Goal: Information Seeking & Learning: Learn about a topic

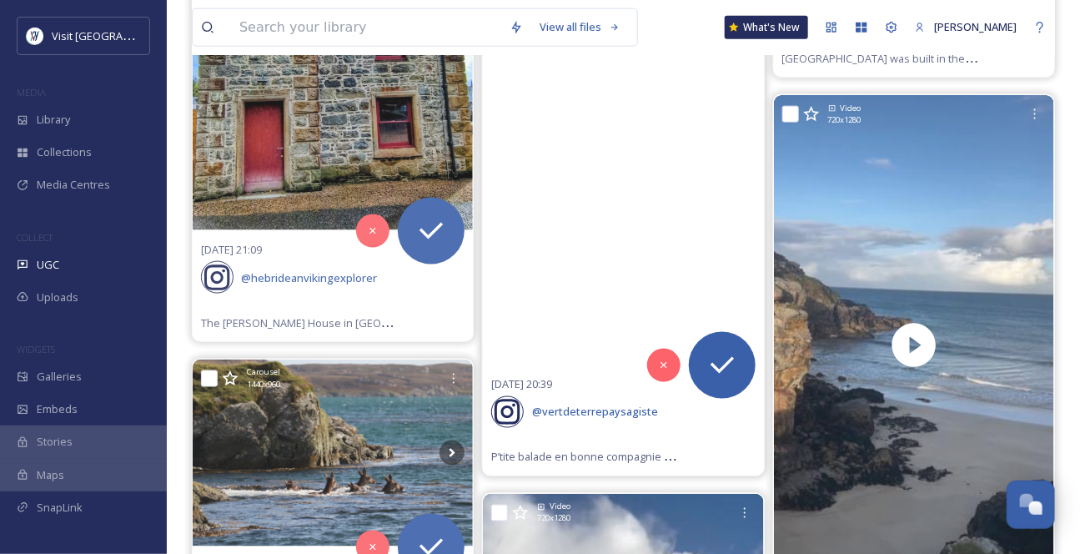
scroll to position [7883, 0]
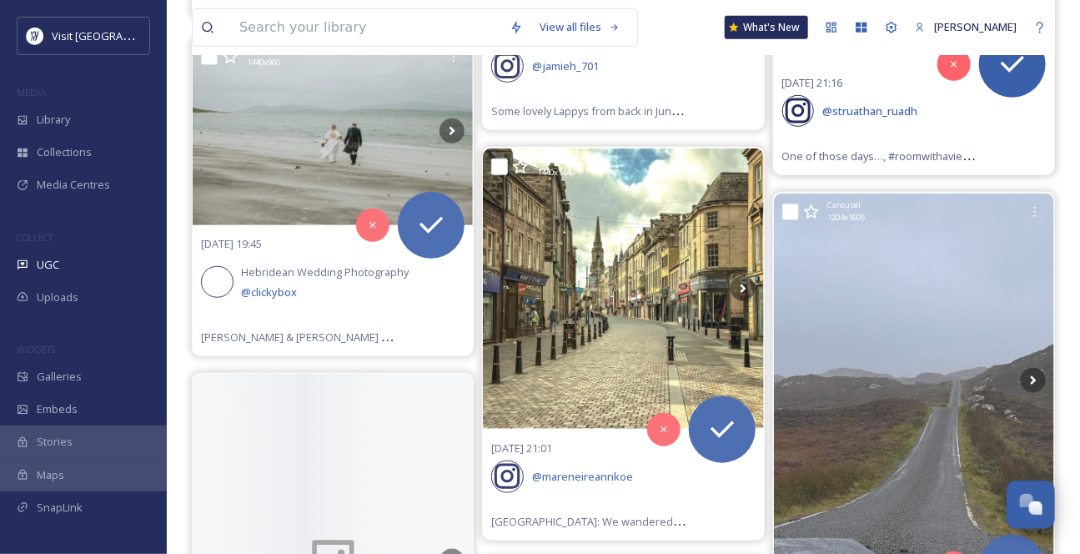
scroll to position [12129, 0]
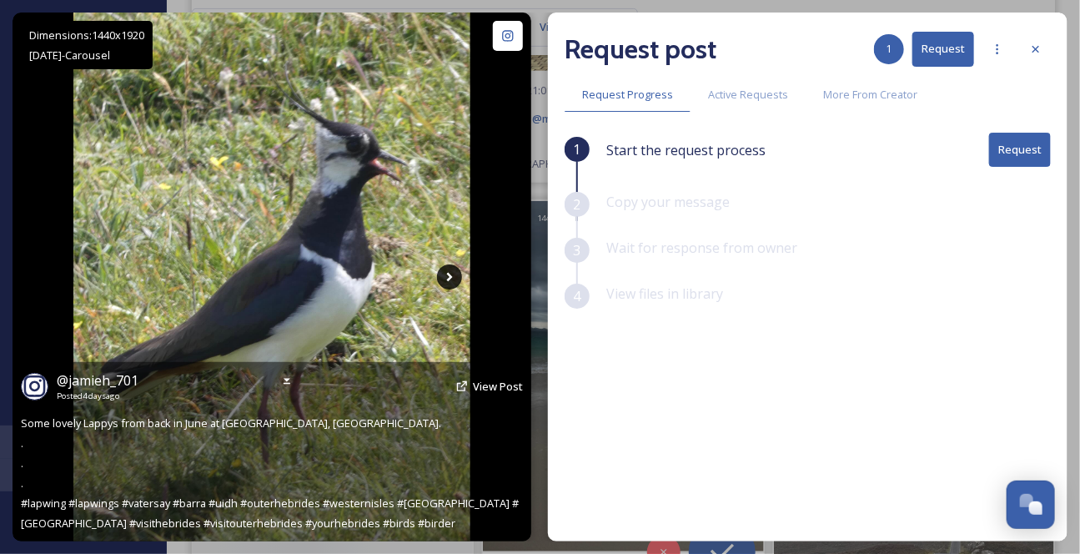
click at [451, 272] on icon at bounding box center [449, 276] width 25 height 25
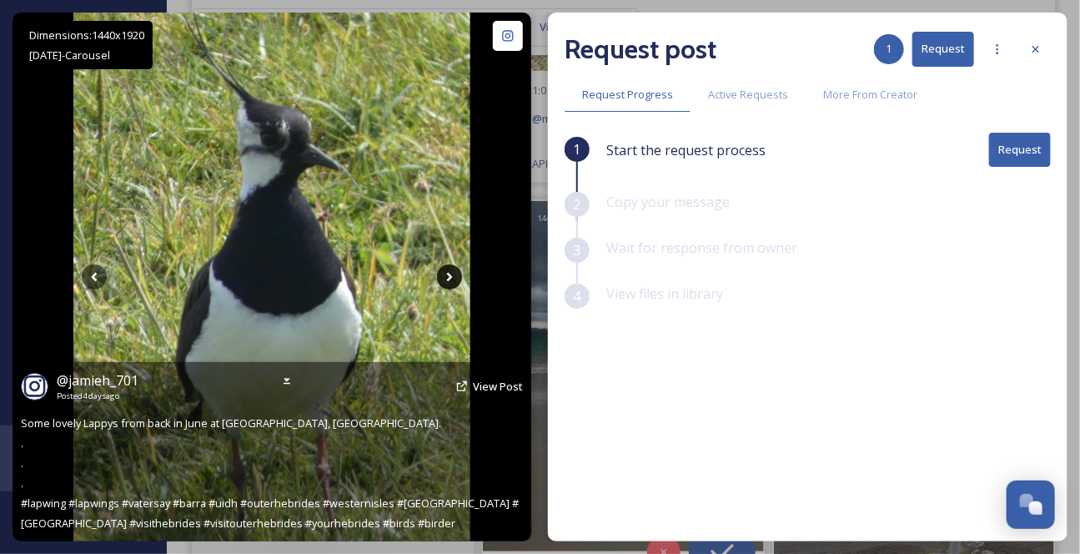
click at [445, 277] on icon at bounding box center [449, 276] width 25 height 25
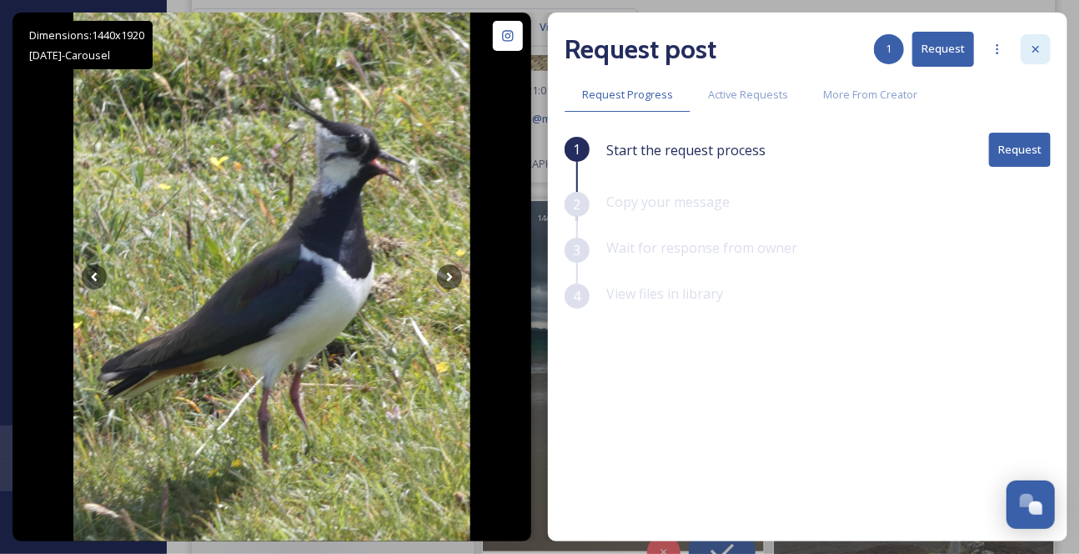
click at [1037, 53] on icon at bounding box center [1035, 49] width 7 height 7
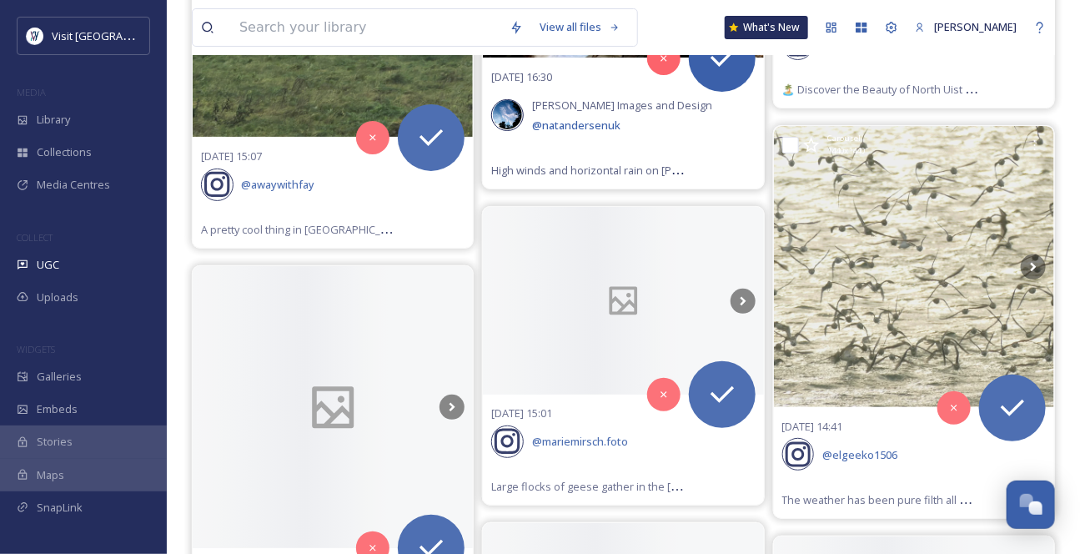
scroll to position [14403, 0]
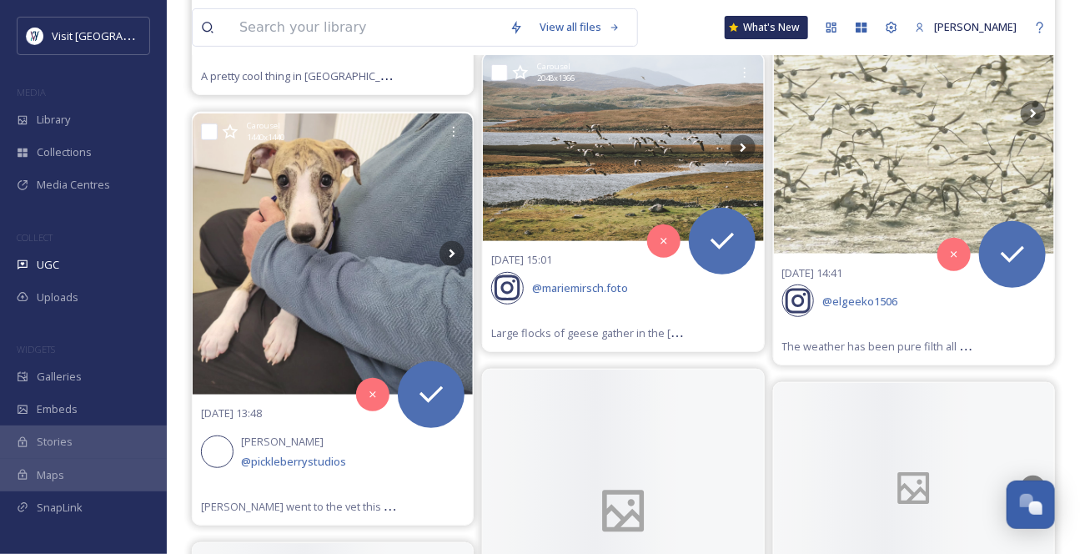
scroll to position [14479, 0]
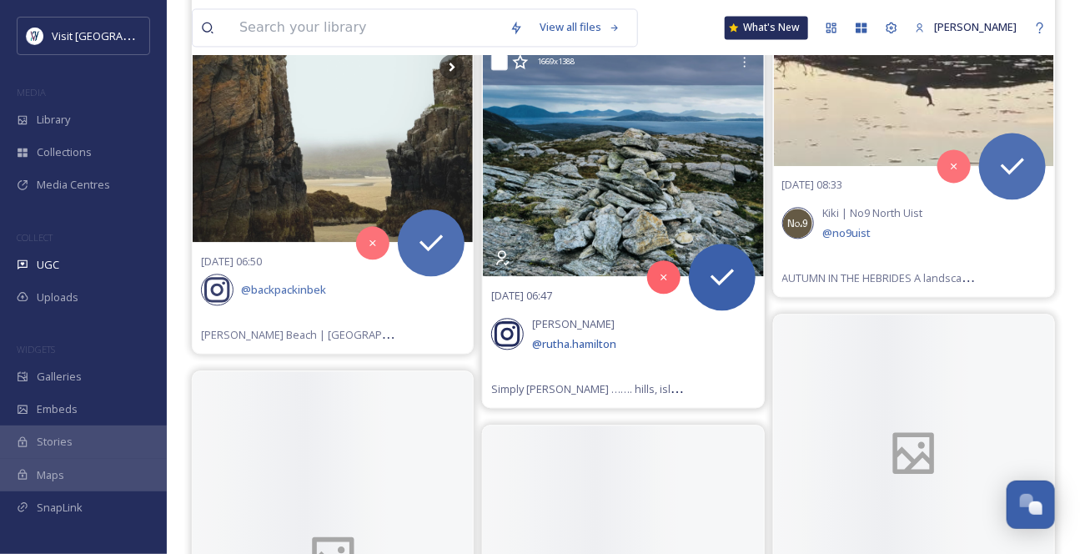
scroll to position [15540, 0]
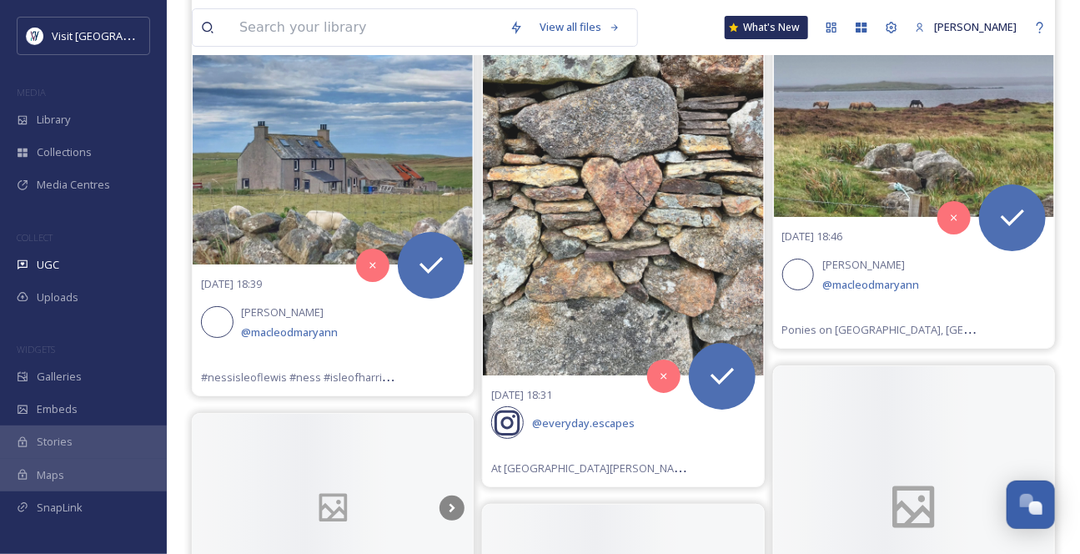
scroll to position [18876, 0]
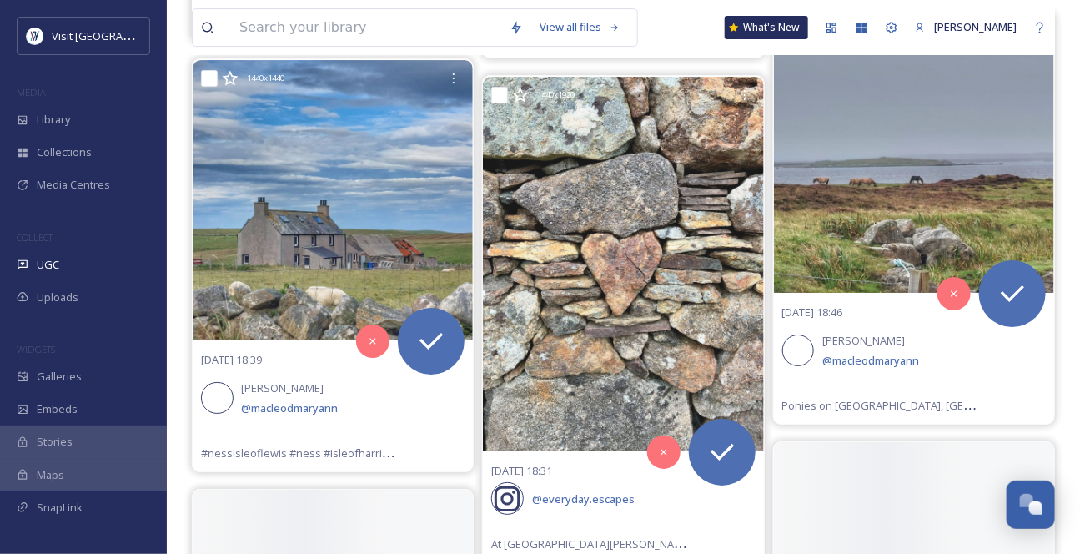
scroll to position [18800, 0]
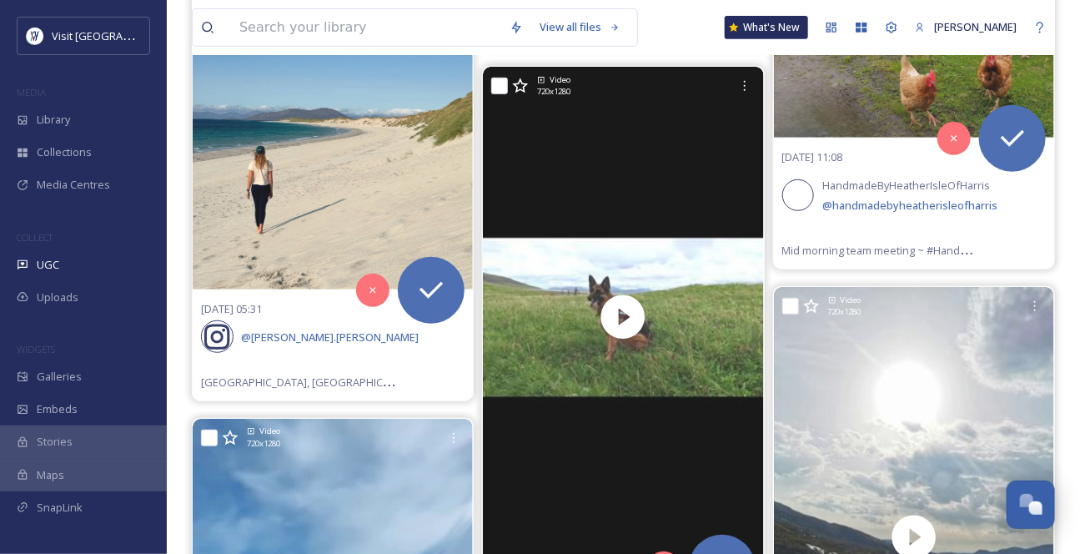
scroll to position [21529, 0]
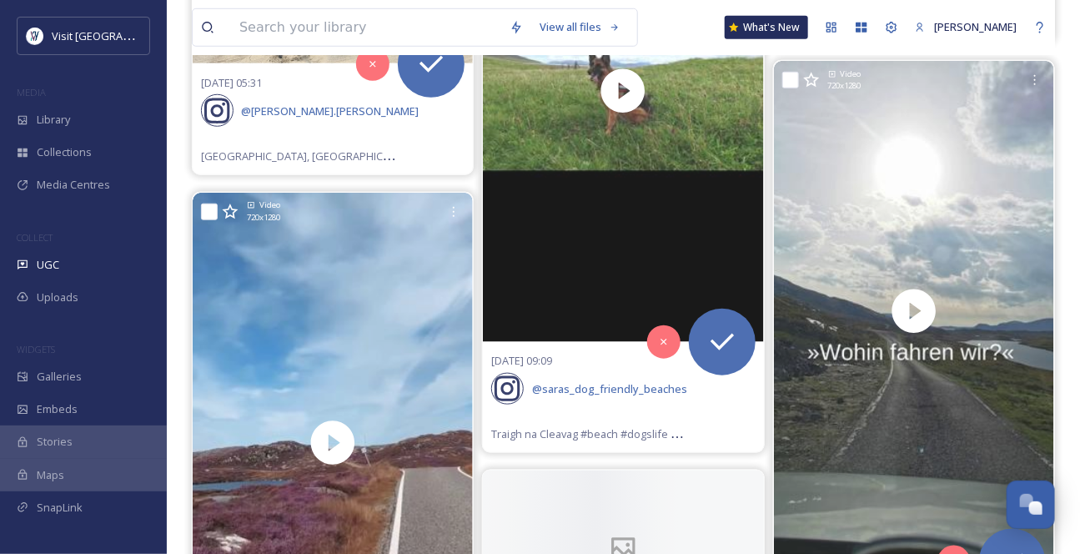
scroll to position [21832, 0]
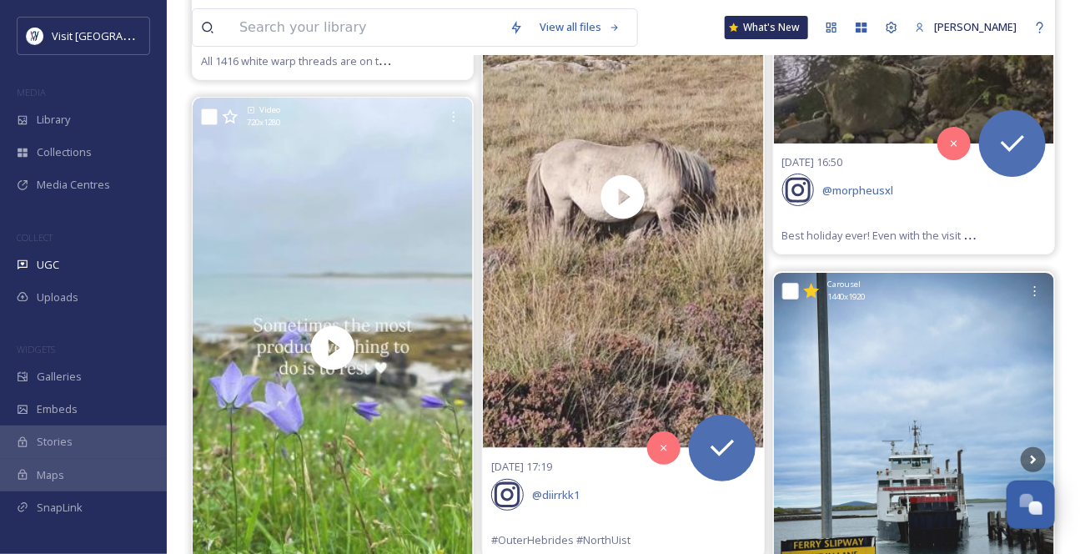
scroll to position [0, 0]
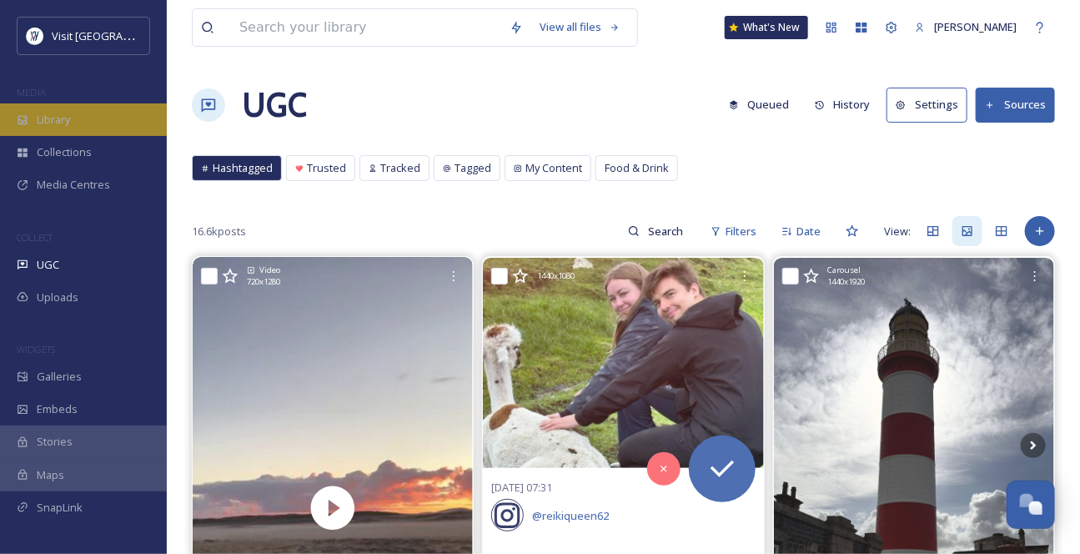
click at [48, 128] on span "Library" at bounding box center [53, 120] width 33 height 16
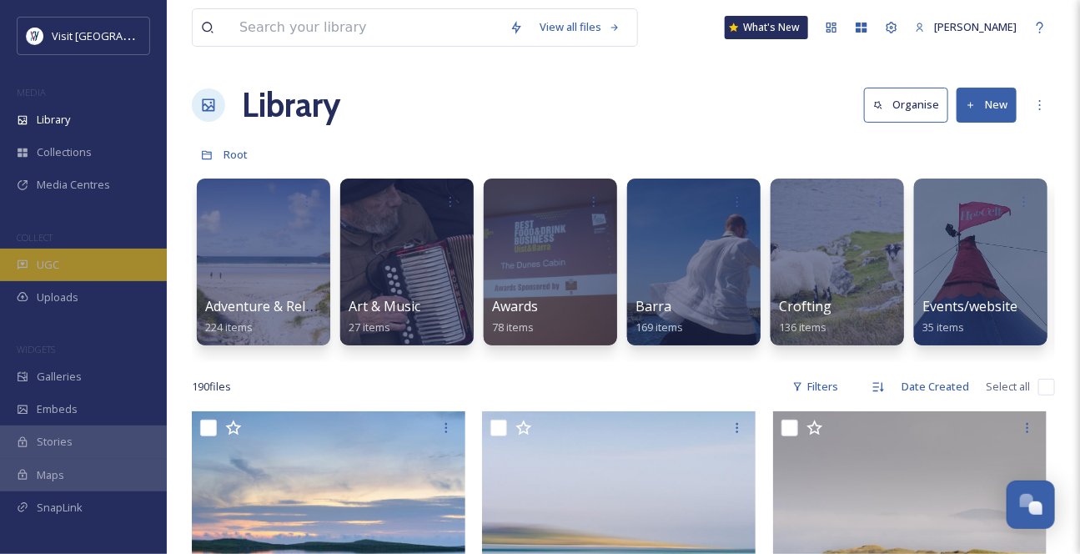
click at [59, 273] on span "UGC" at bounding box center [48, 265] width 23 height 16
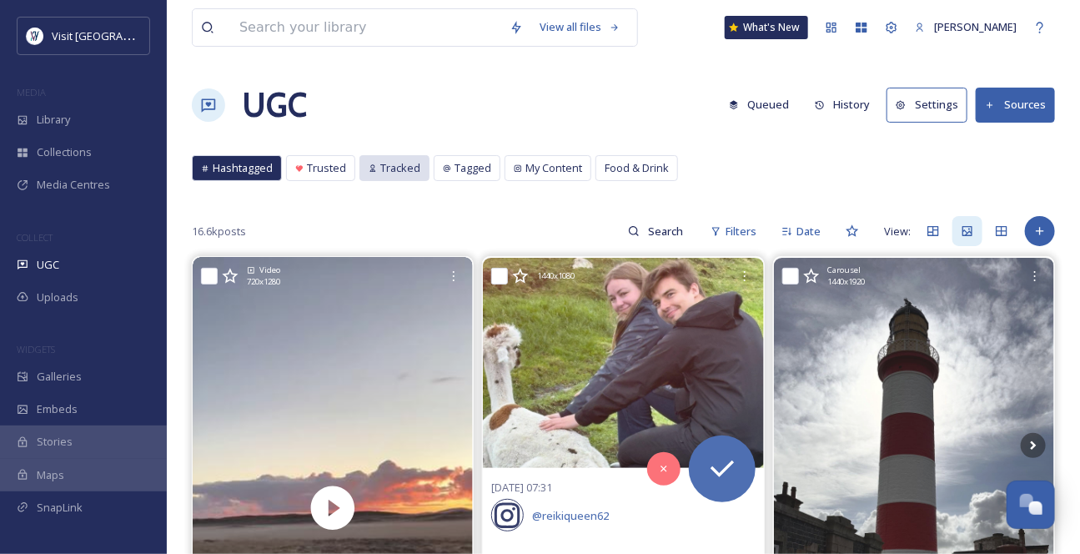
click at [420, 176] on span "Tracked" at bounding box center [400, 168] width 40 height 16
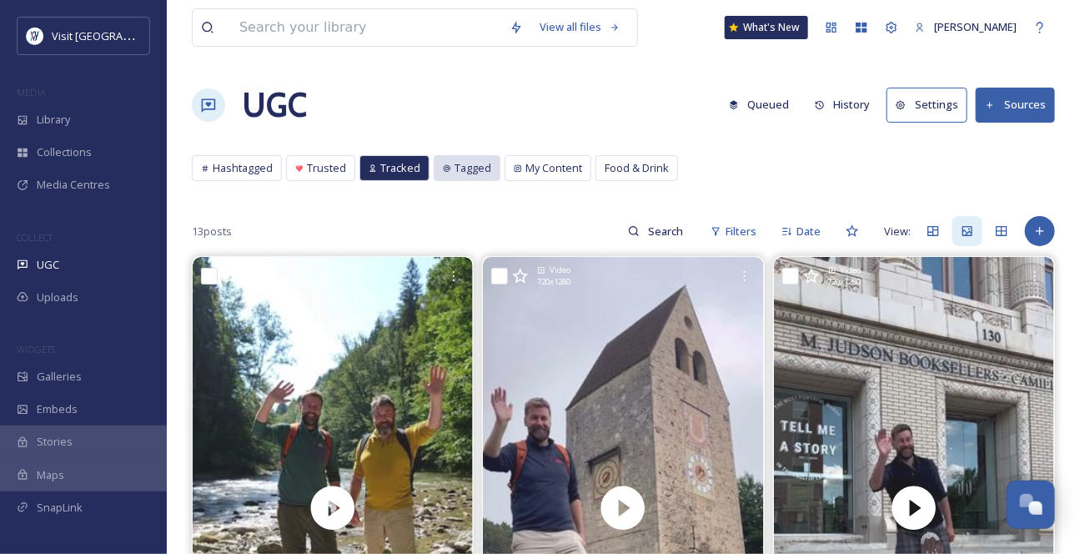
click at [491, 176] on span "Tagged" at bounding box center [472, 168] width 37 height 16
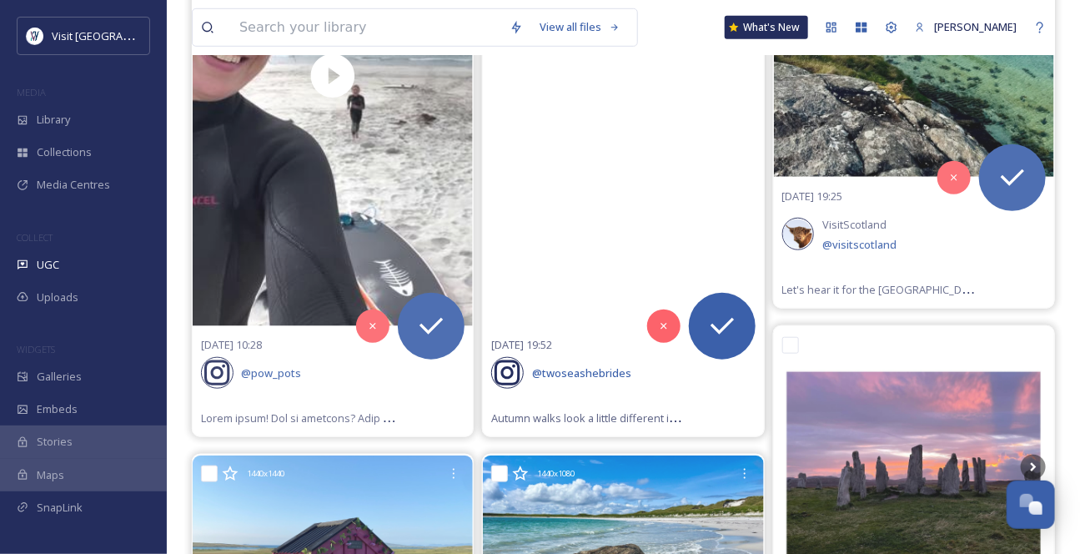
scroll to position [454, 0]
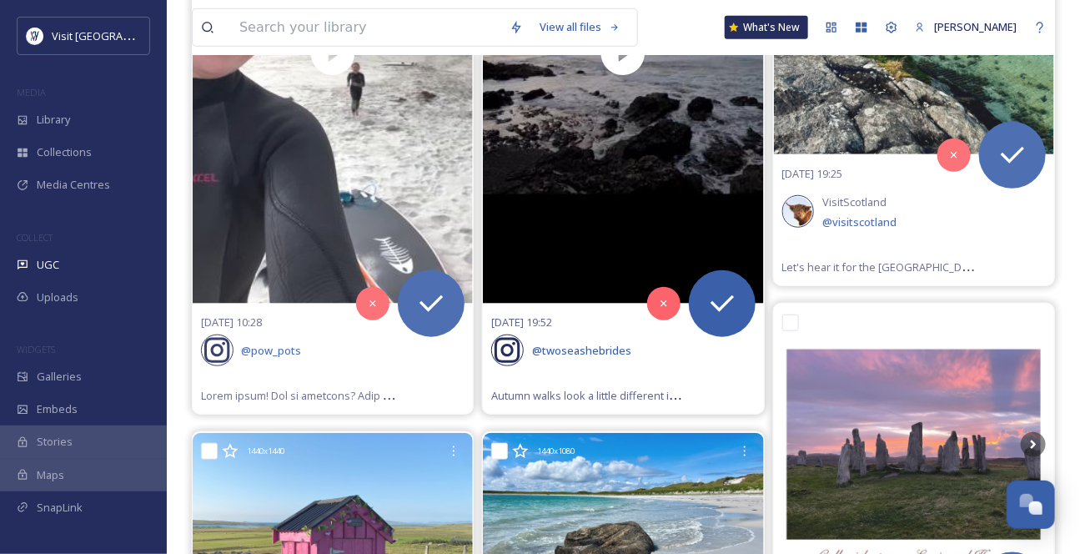
click at [540, 329] on span "[DATE] 19:52" at bounding box center [521, 321] width 61 height 15
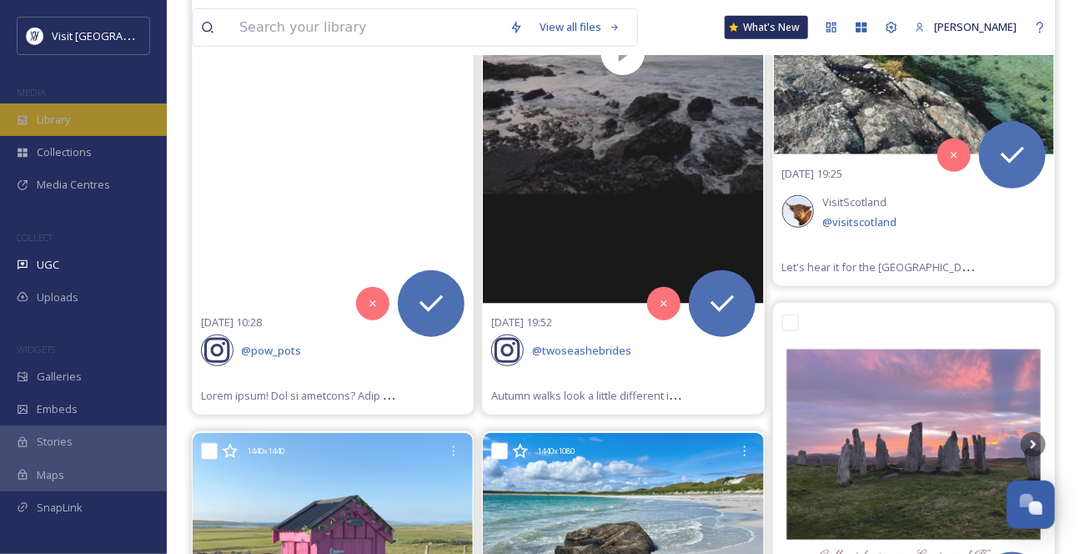
click at [57, 128] on span "Library" at bounding box center [53, 120] width 33 height 16
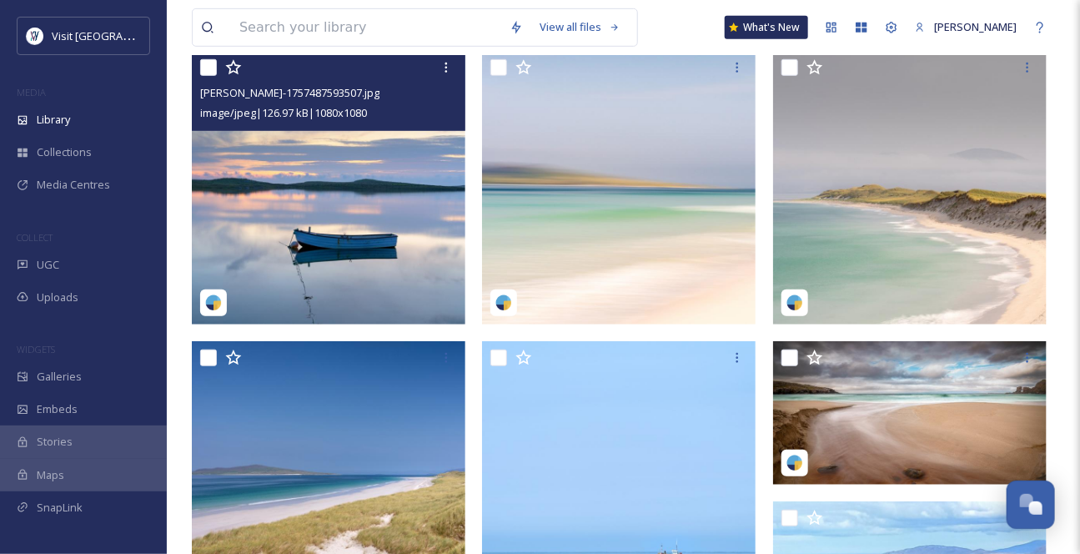
scroll to position [379, 0]
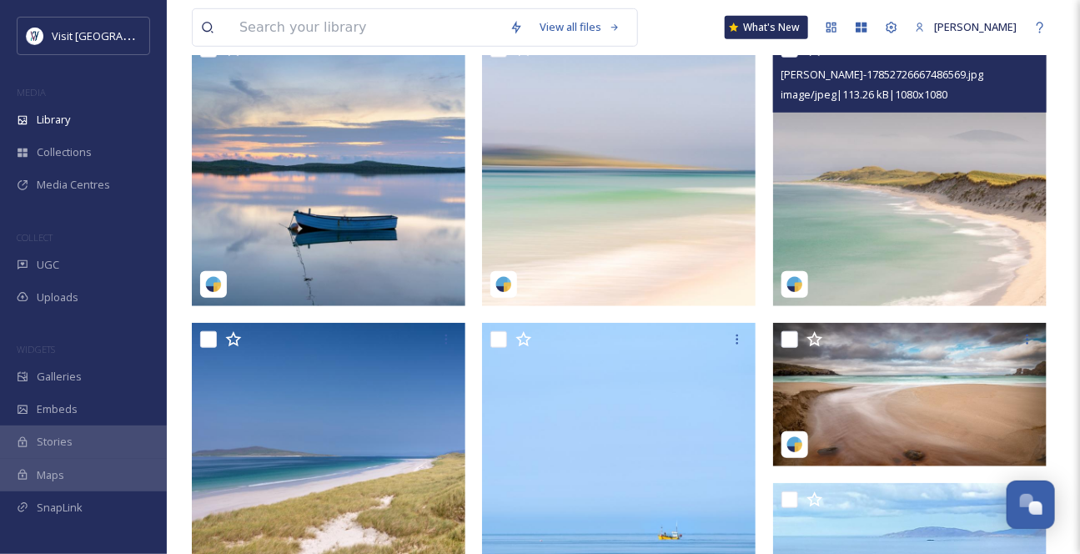
click at [926, 296] on img at bounding box center [910, 170] width 274 height 274
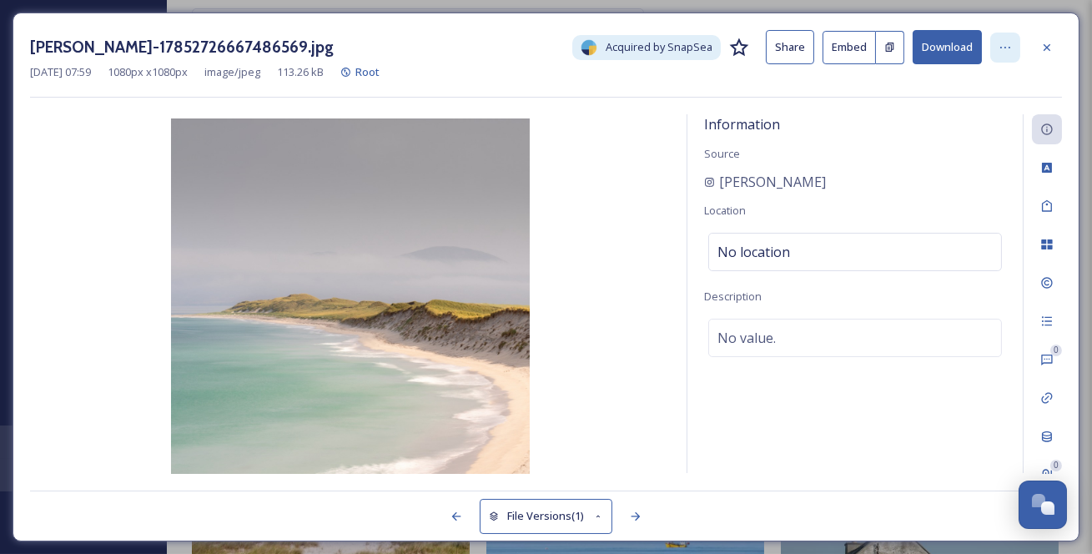
click at [1011, 54] on icon at bounding box center [1004, 47] width 13 height 13
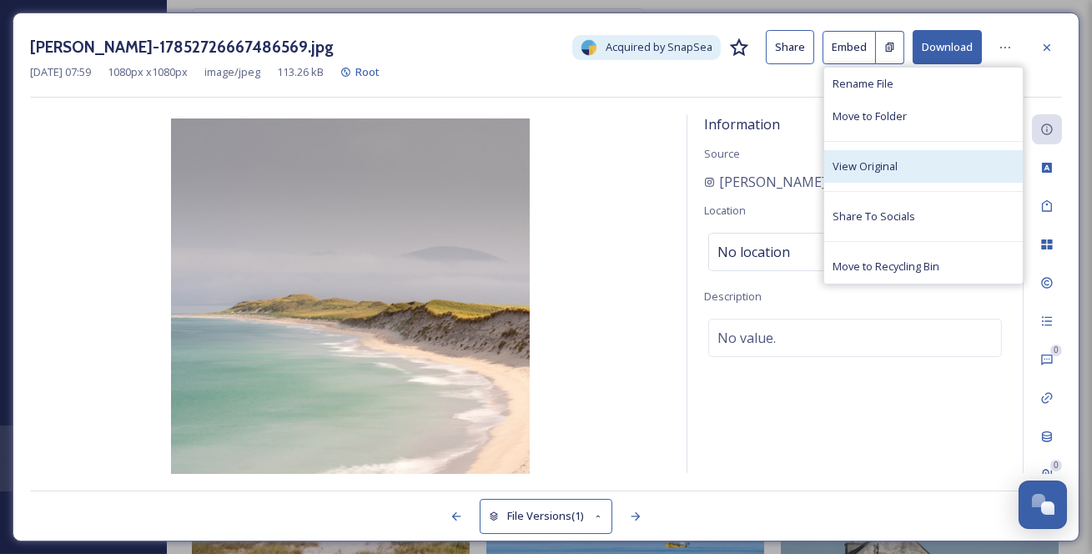
click at [897, 173] on span "View Original" at bounding box center [864, 166] width 65 height 16
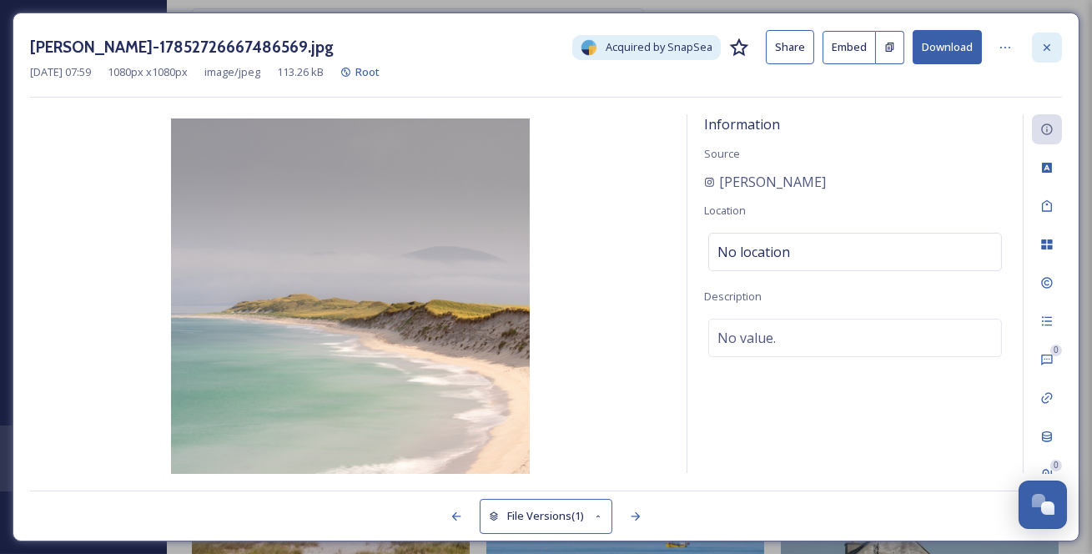
click at [1059, 48] on div at bounding box center [1047, 48] width 30 height 30
